Goal: Information Seeking & Learning: Learn about a topic

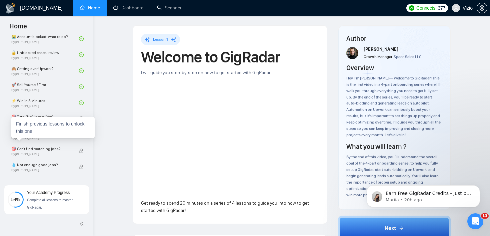
scroll to position [235, 0]
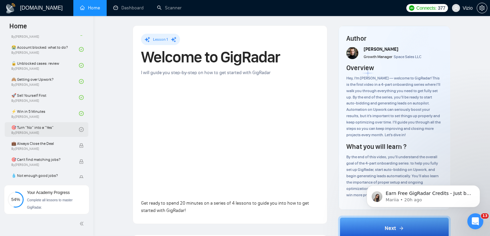
click at [57, 126] on link "🎯 Turn “No” into a “Yes” By Vlad Timinsky" at bounding box center [45, 129] width 68 height 15
